Goal: Check status

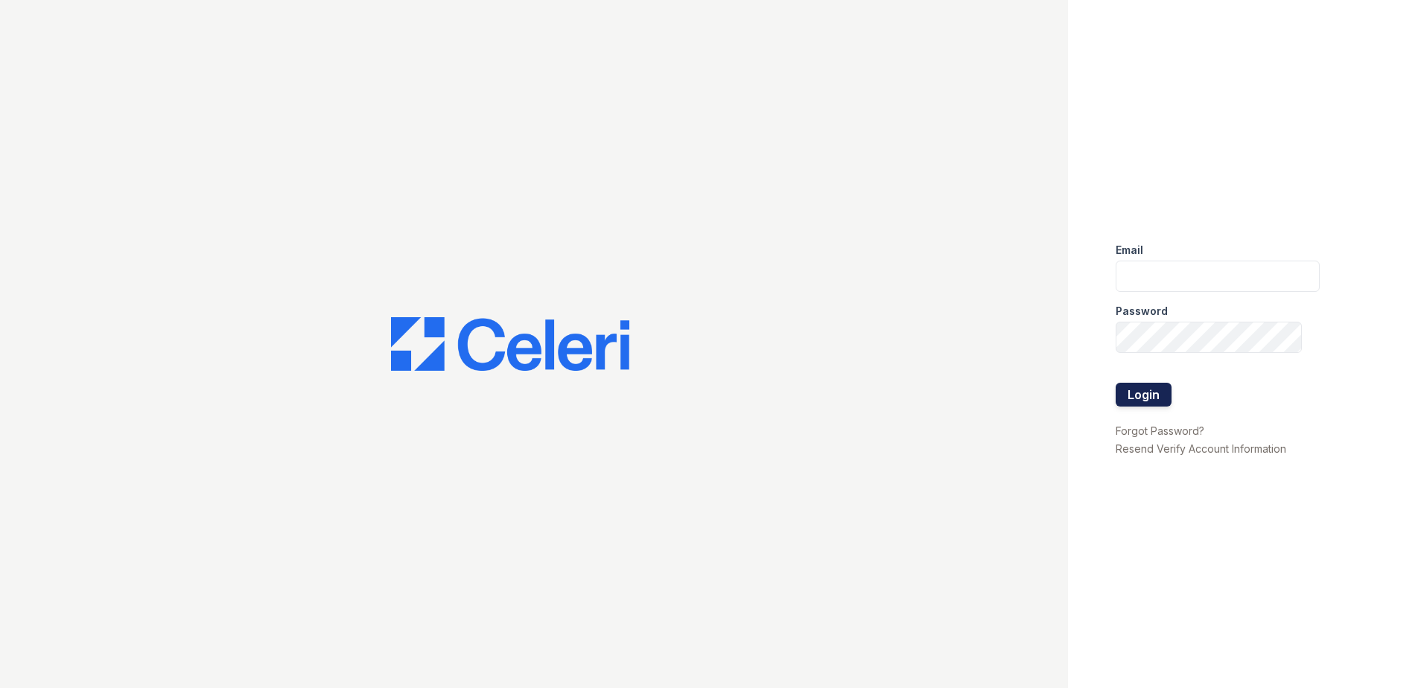
type input "[EMAIL_ADDRESS][DOMAIN_NAME]"
click at [1141, 403] on button "Login" at bounding box center [1144, 395] width 56 height 24
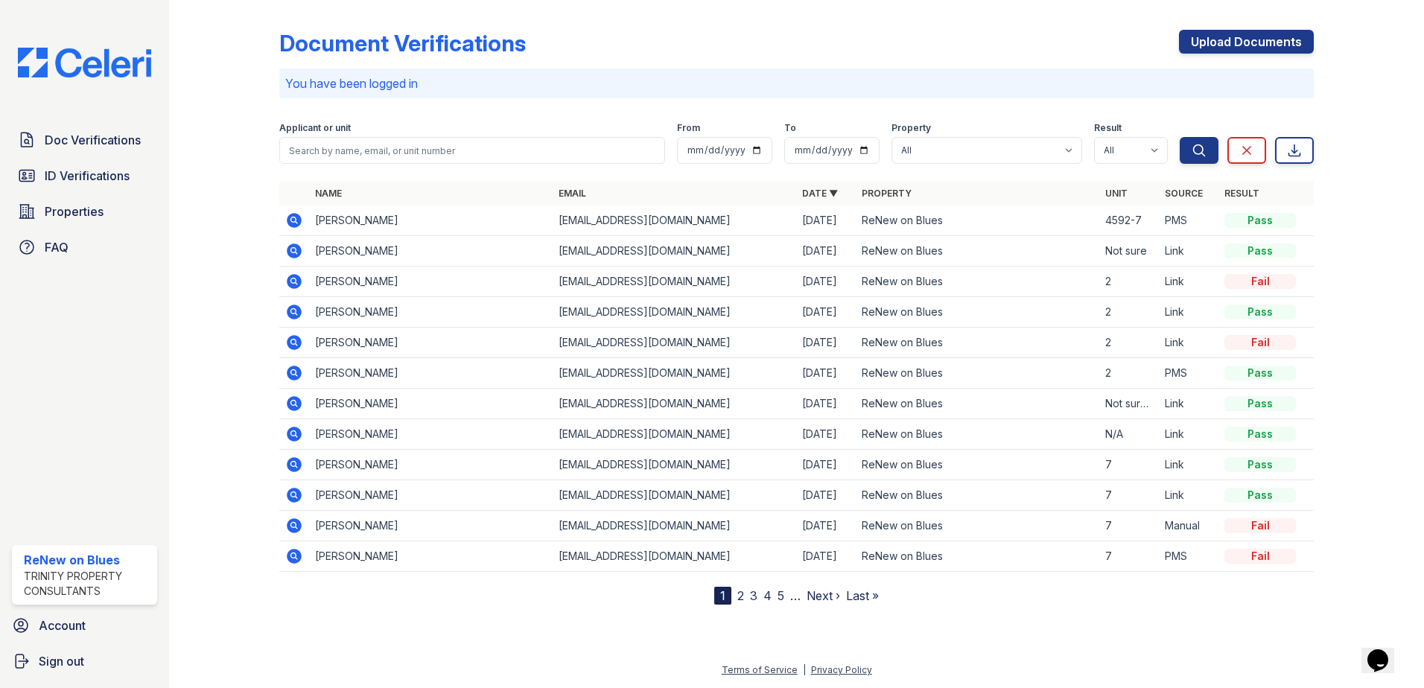
click at [299, 250] on icon at bounding box center [294, 251] width 15 height 15
